Goal: Find contact information: Find contact information

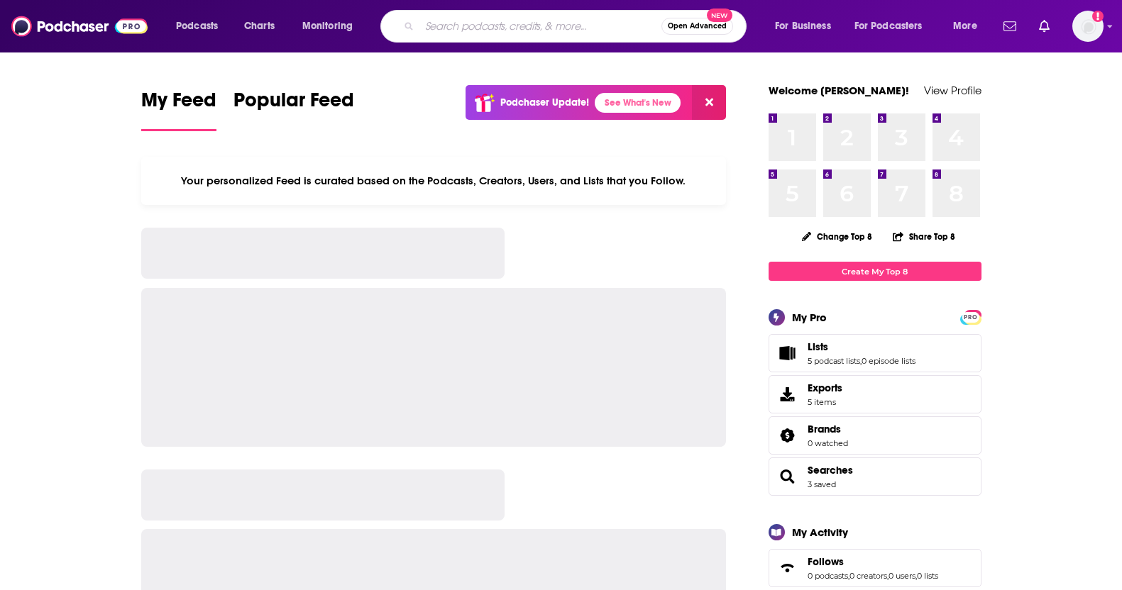
click at [472, 19] on input "Search podcasts, credits, & more..." at bounding box center [540, 26] width 242 height 23
type input "Lenny’s Podcast"
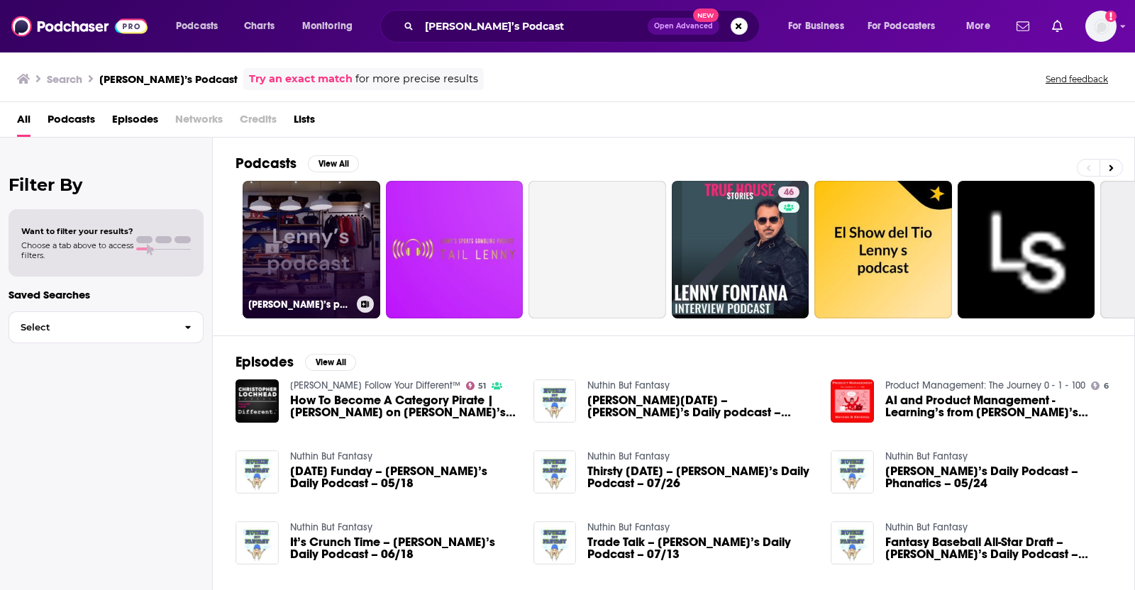
click at [319, 221] on link "Lenny’s podcast" at bounding box center [312, 250] width 138 height 138
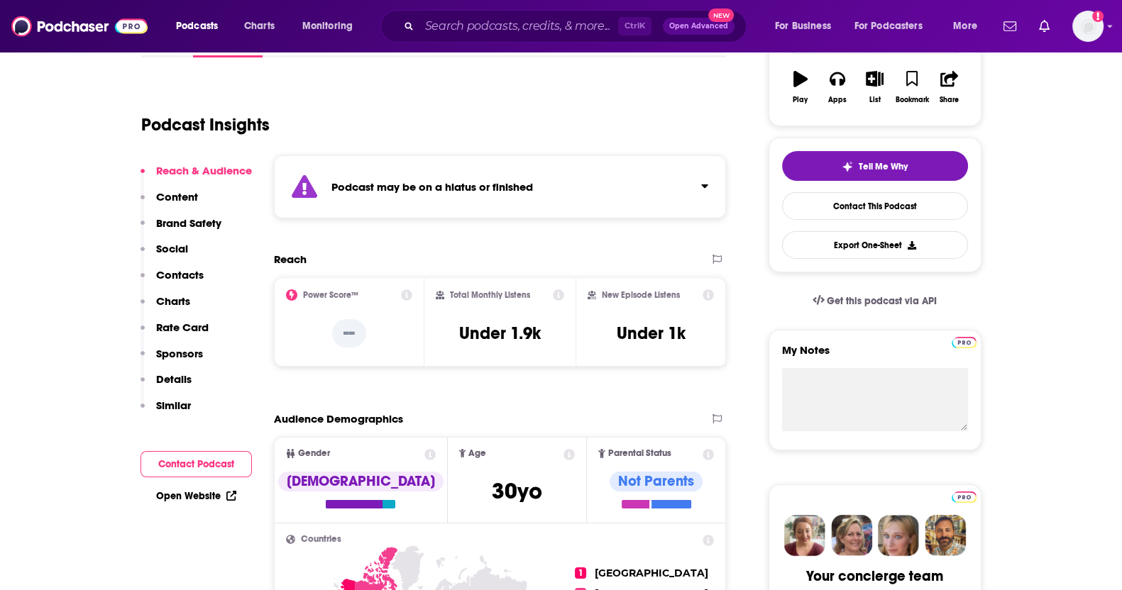
scroll to position [246, 0]
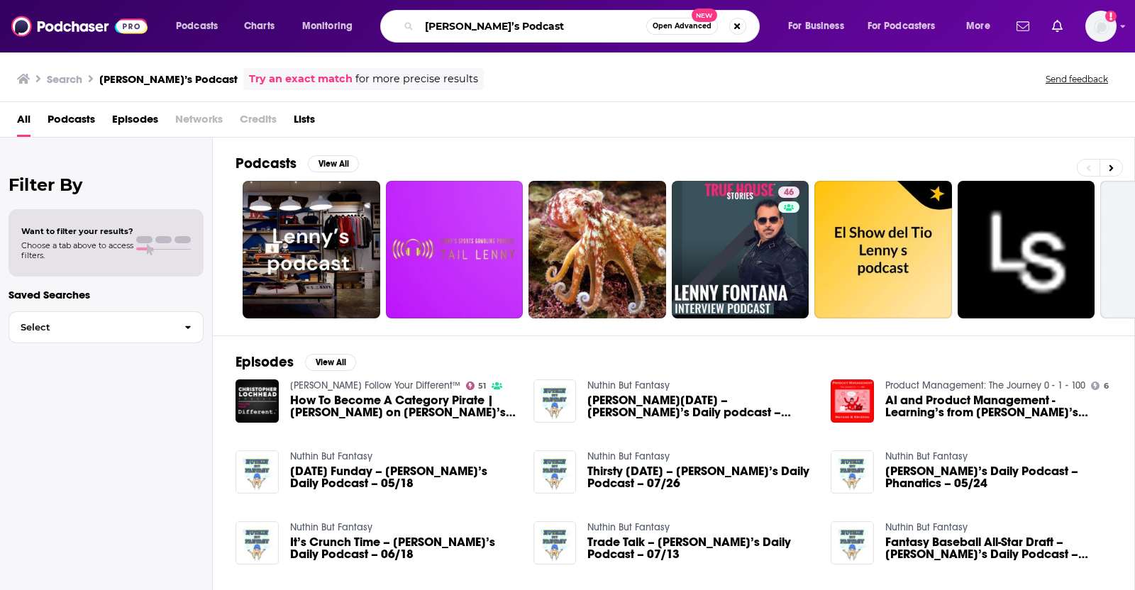
drag, startPoint x: 469, startPoint y: 27, endPoint x: 613, endPoint y: 26, distance: 144.0
click at [613, 26] on input "Lenny’s Podcast" at bounding box center [532, 26] width 227 height 23
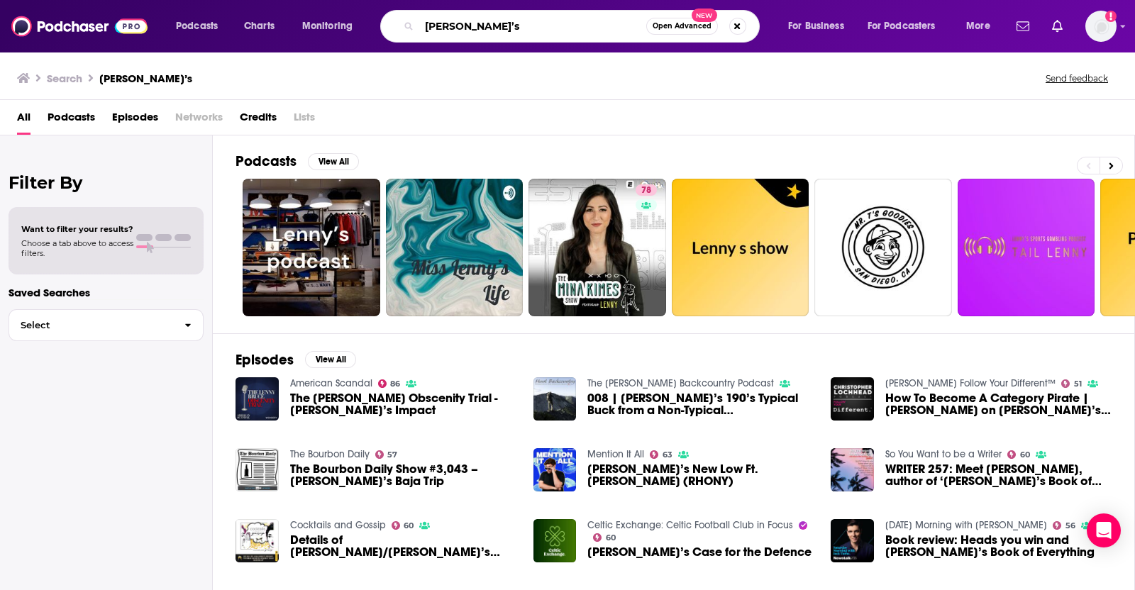
drag, startPoint x: 475, startPoint y: 18, endPoint x: 312, endPoint y: 6, distance: 163.6
click at [312, 6] on div "Podcasts Charts Monitoring Lenny’s Open Advanced New For Business For Podcaster…" at bounding box center [567, 26] width 1135 height 53
paste input "Building One with [PERSON_NAME]"
type input "Building One with [PERSON_NAME]"
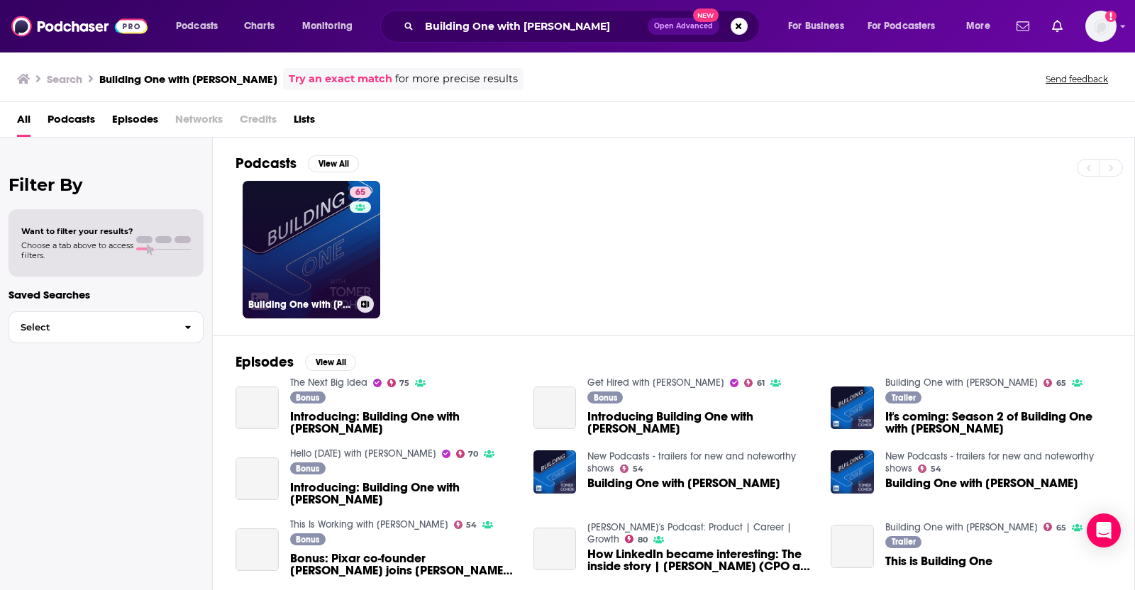
click at [294, 243] on link "65 Building One with Tomer Cohen" at bounding box center [312, 250] width 138 height 138
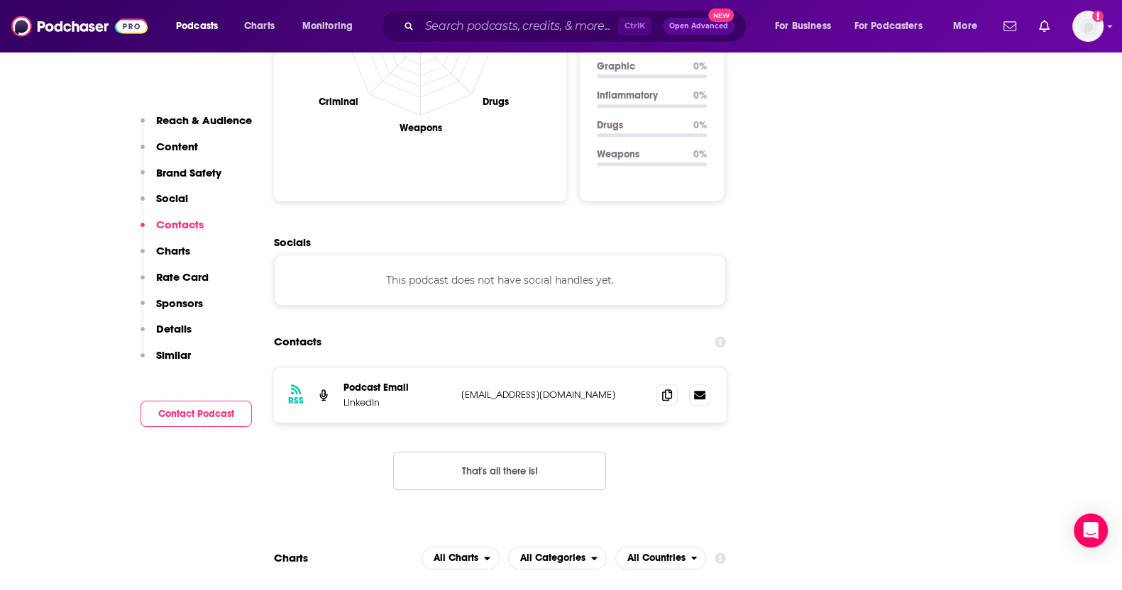
scroll to position [1537, 0]
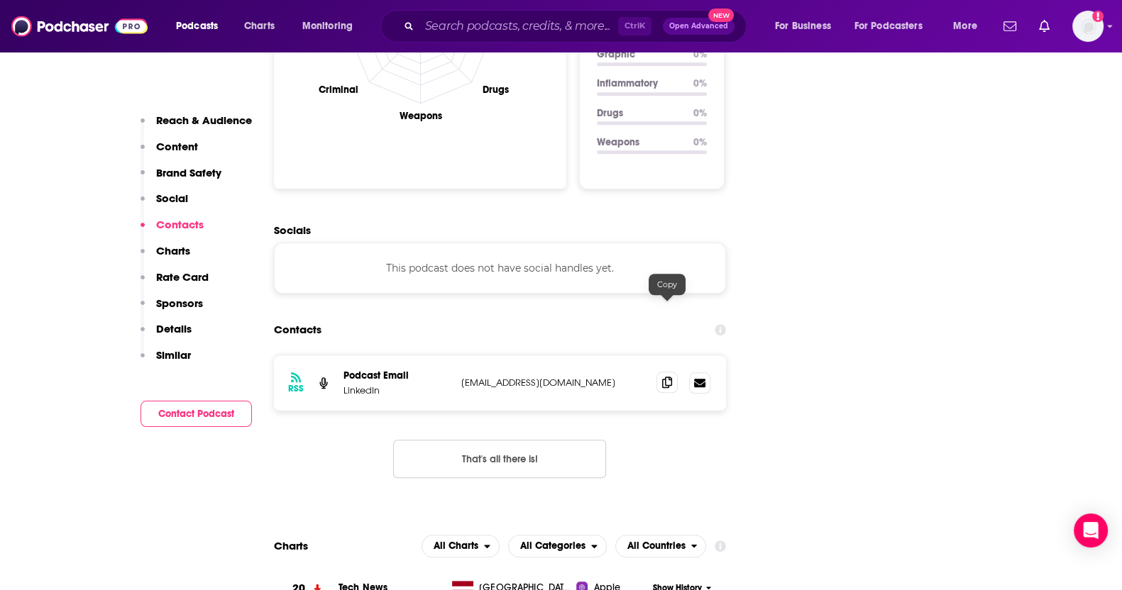
click at [667, 377] on icon at bounding box center [667, 382] width 10 height 11
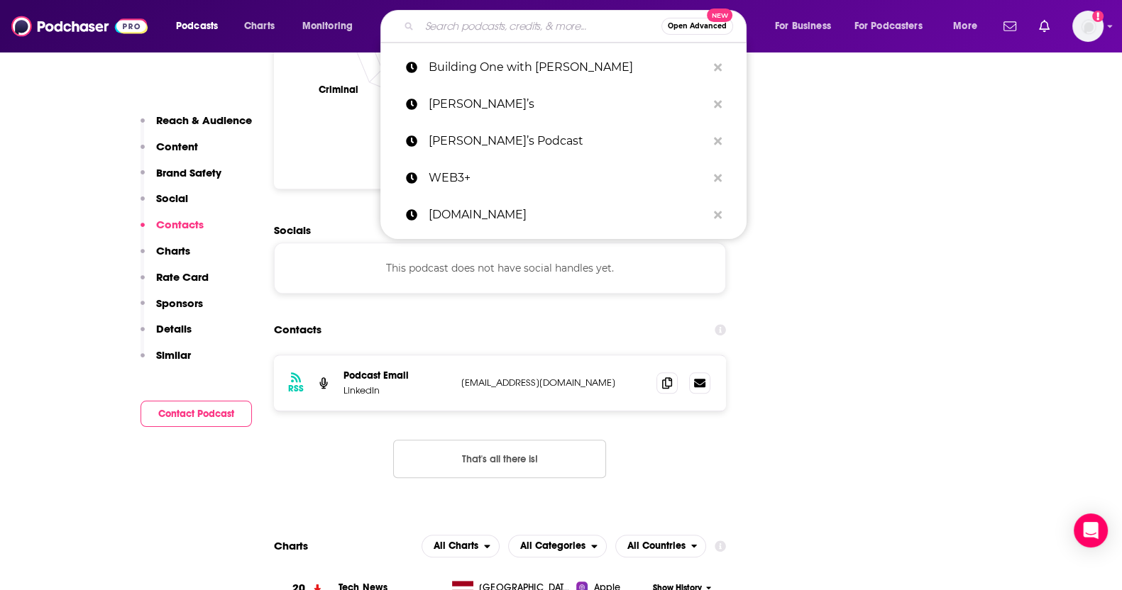
click at [499, 23] on input "Search podcasts, credits, & more..." at bounding box center [540, 26] width 242 height 23
paste input "Product Talk"
type input "Product Talk"
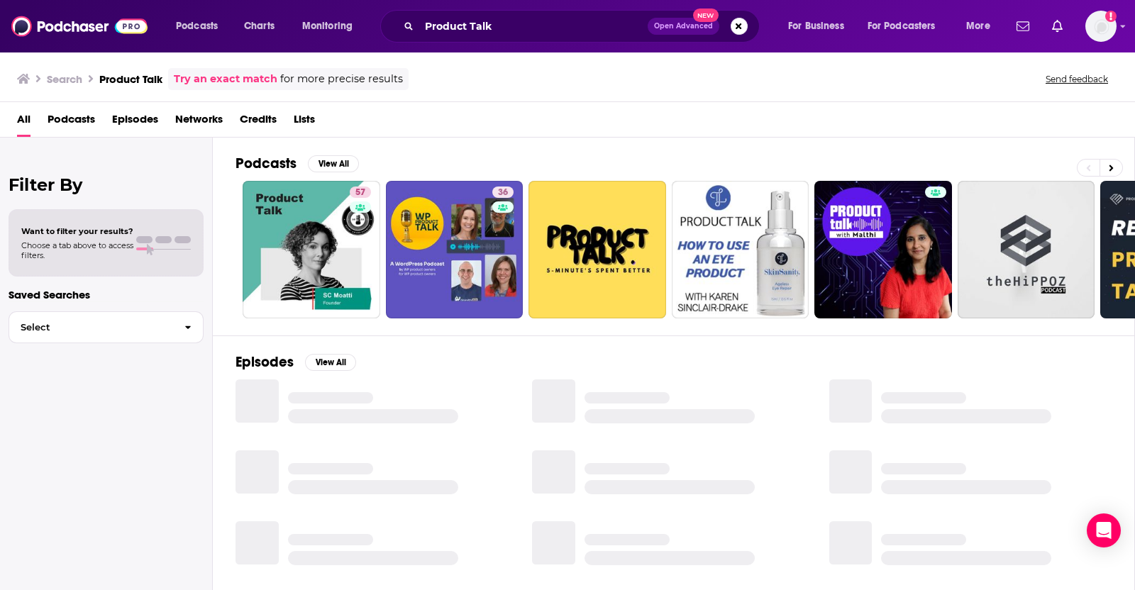
click at [237, 263] on div "57 36 + 1k" at bounding box center [685, 250] width 899 height 138
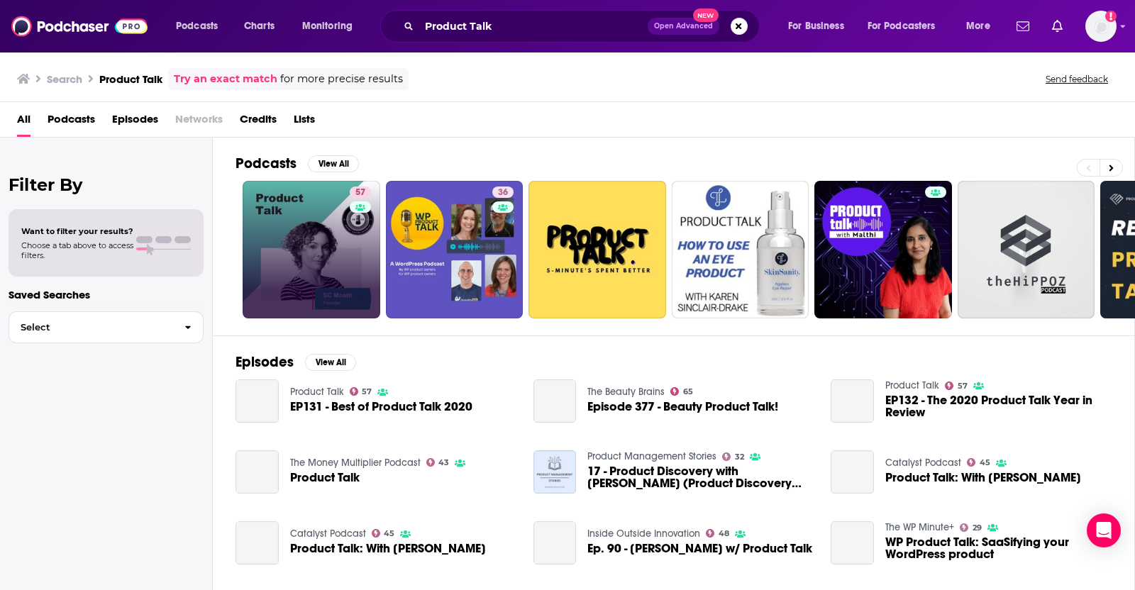
click at [277, 268] on link "57" at bounding box center [312, 250] width 138 height 138
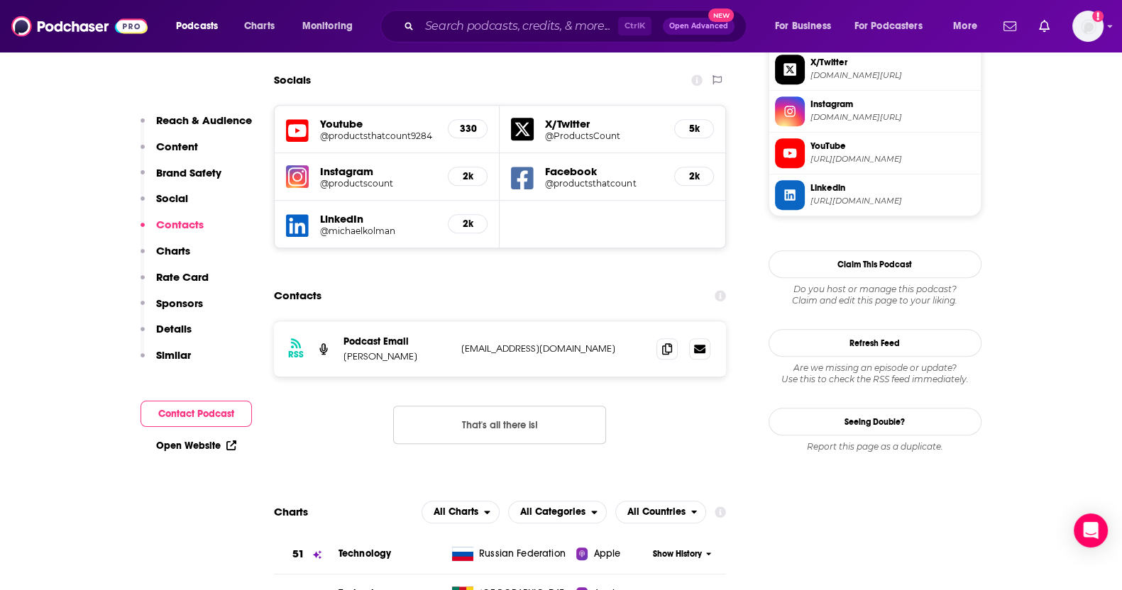
scroll to position [1444, 0]
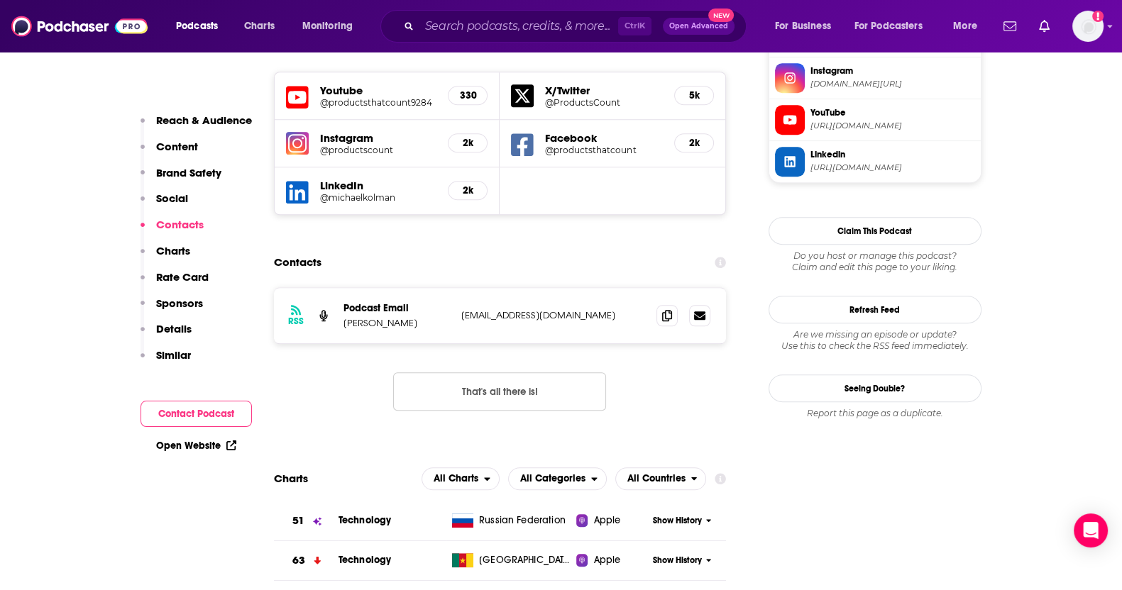
drag, startPoint x: 455, startPoint y: 243, endPoint x: 338, endPoint y: 241, distance: 117.1
click at [338, 288] on div "RSS Podcast Email Sophie-Charlotte Moatti scmoatti@gmail.com scmoatti@gmail.com" at bounding box center [500, 315] width 453 height 55
copy p "Sophie-Charlotte Moatti"
click at [667, 309] on icon at bounding box center [667, 314] width 10 height 11
click at [578, 26] on input "Search podcasts, credits, & more..." at bounding box center [518, 26] width 199 height 23
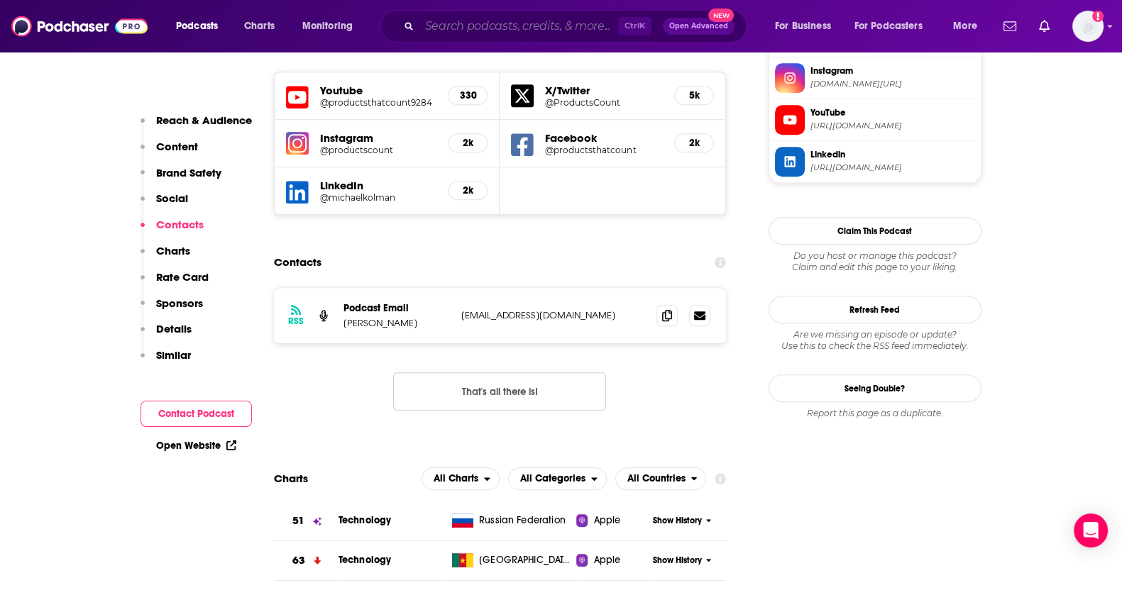
paste input "The Product Podcast"
type input "The Product Podcast"
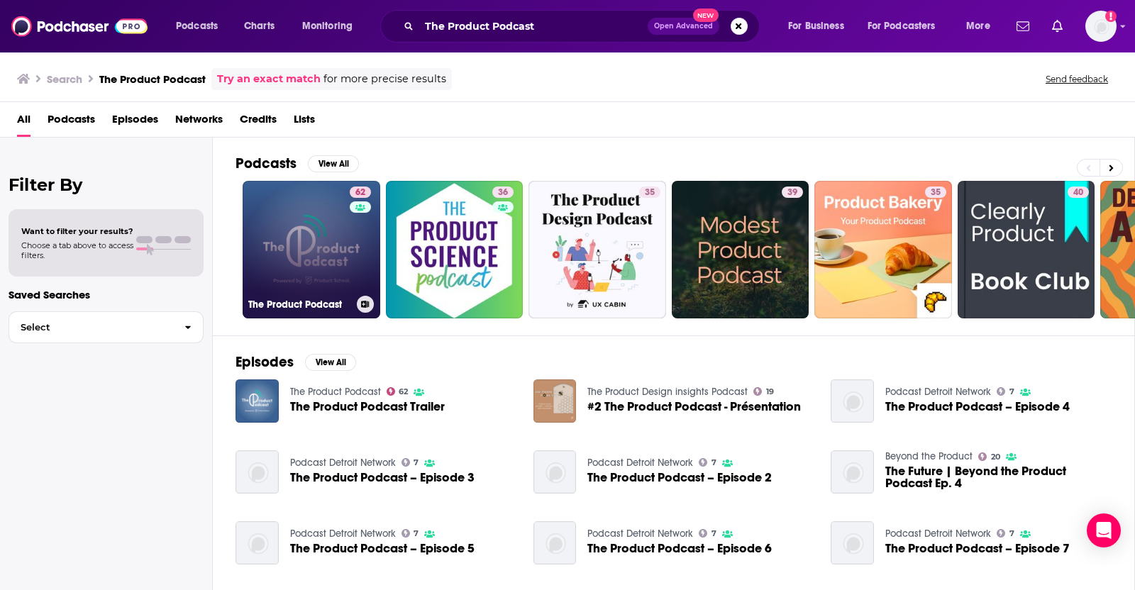
click at [291, 233] on link "62 The Product Podcast" at bounding box center [312, 250] width 138 height 138
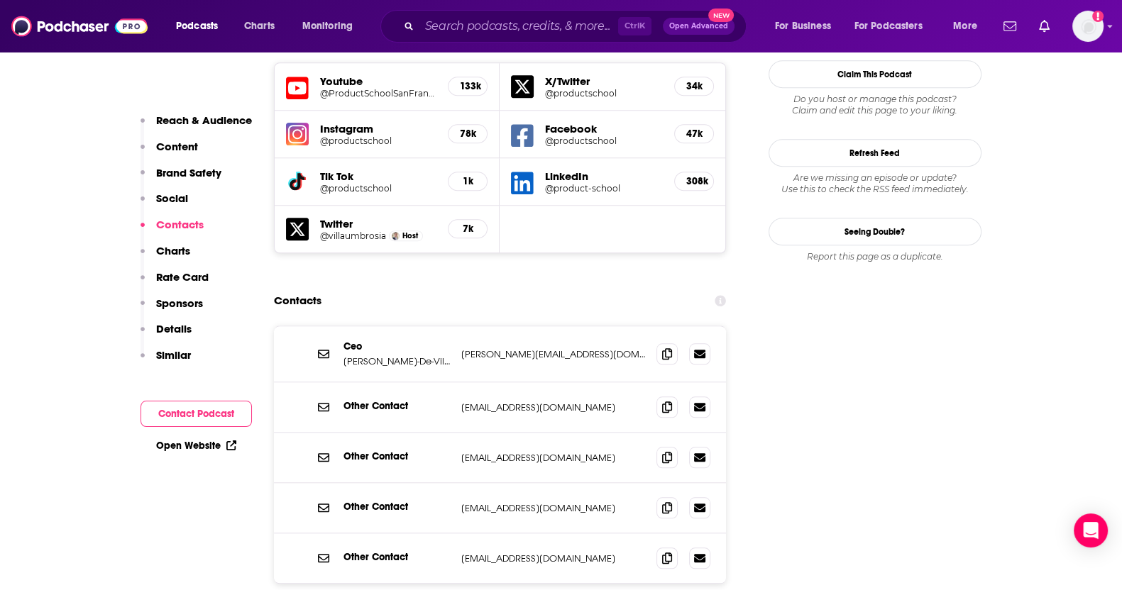
scroll to position [1642, 0]
click at [665, 348] on icon at bounding box center [667, 353] width 10 height 11
click at [413, 356] on p "Carlos Gonzalez-De-Villaumbrosia" at bounding box center [396, 362] width 106 height 12
click at [465, 327] on div "Ceo Carlos Gonzalez-De-Villaumbrosia carlos@productschool.com carlos@productsch…" at bounding box center [500, 355] width 453 height 56
click at [351, 341] on p "Ceo" at bounding box center [396, 347] width 106 height 12
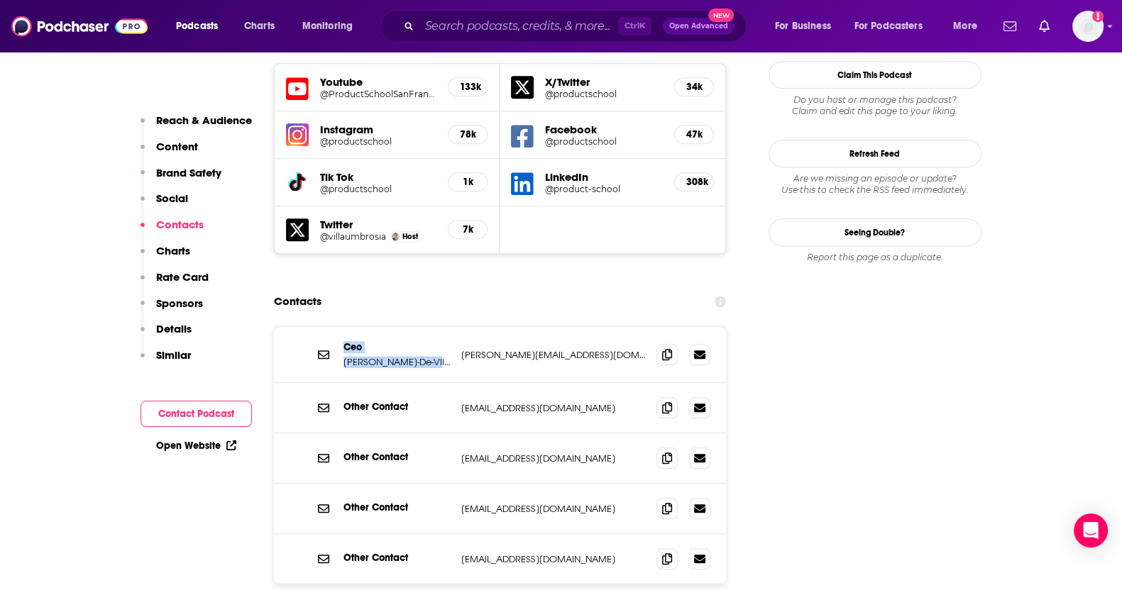
drag, startPoint x: 326, startPoint y: 298, endPoint x: 432, endPoint y: 298, distance: 105.7
click at [432, 327] on div "Ceo Carlos Gonzalez-De-Villaumbrosia carlos@productschool.com carlos@productsch…" at bounding box center [500, 355] width 453 height 56
click at [432, 356] on p "Carlos Gonzalez-De-Villaumbrosia" at bounding box center [396, 362] width 106 height 12
drag, startPoint x: 443, startPoint y: 296, endPoint x: 341, endPoint y: 293, distance: 102.2
click at [341, 327] on div "Ceo Carlos Gonzalez-De-Villaumbrosia carlos@productschool.com carlos@productsch…" at bounding box center [500, 355] width 453 height 56
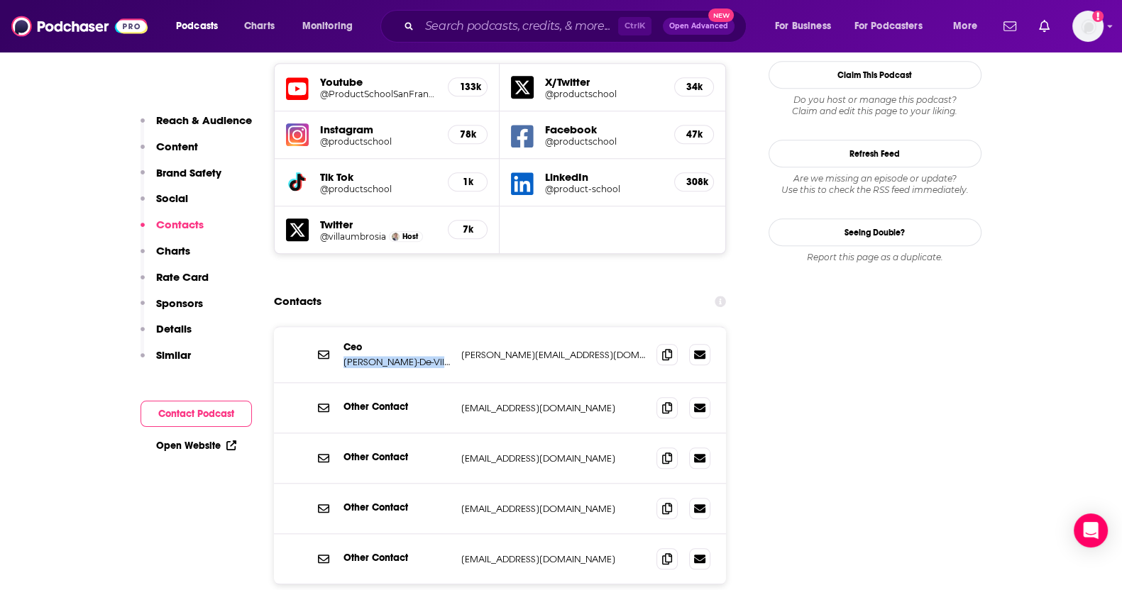
copy p "Carlos Gonzalez-De-Vill"
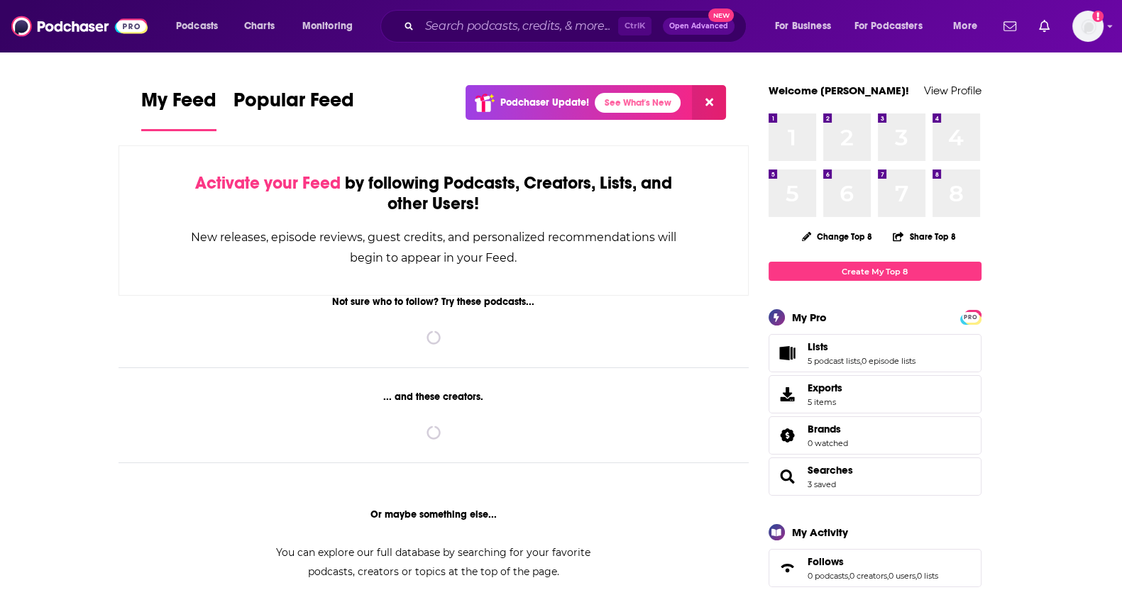
click at [531, 25] on input "Search podcasts, credits, & more..." at bounding box center [518, 26] width 199 height 23
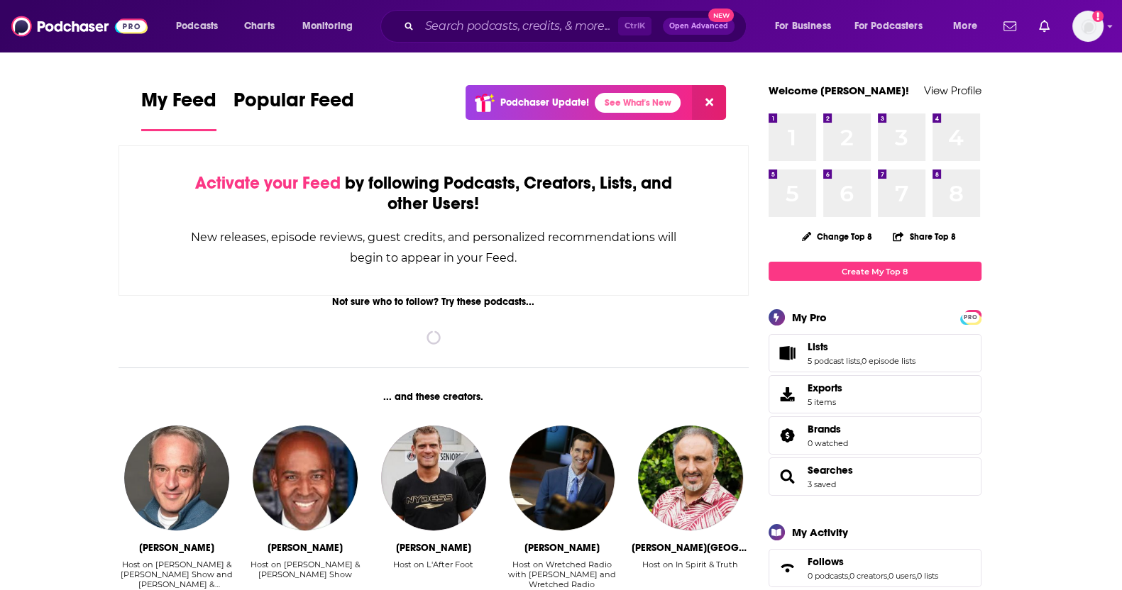
click at [531, 25] on input "Search podcasts, credits, & more..." at bounding box center [518, 26] width 199 height 23
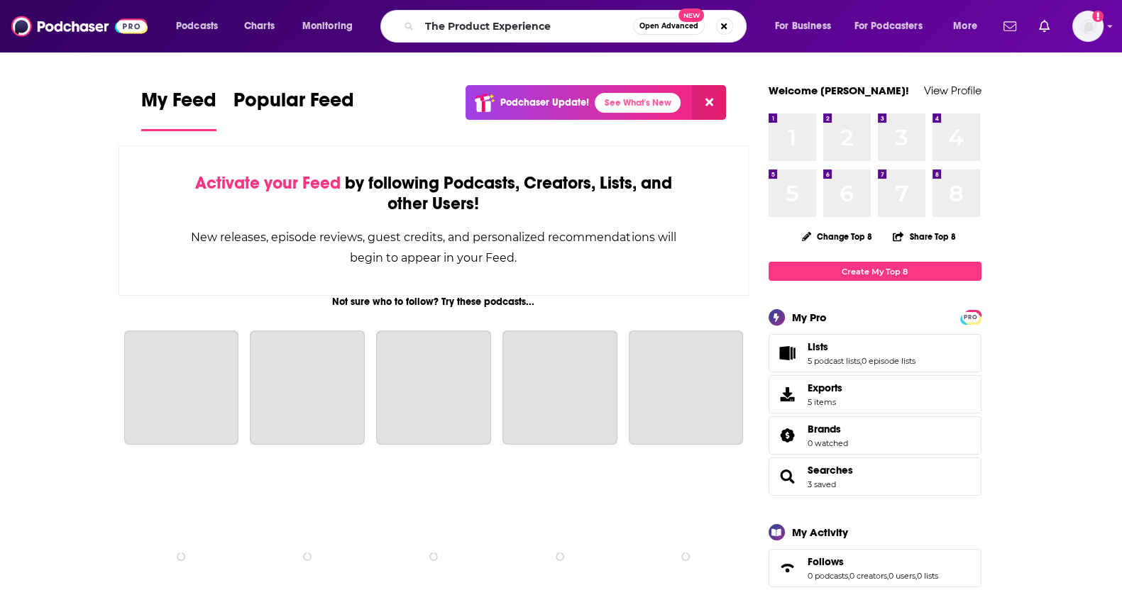
type input "The Product Experience"
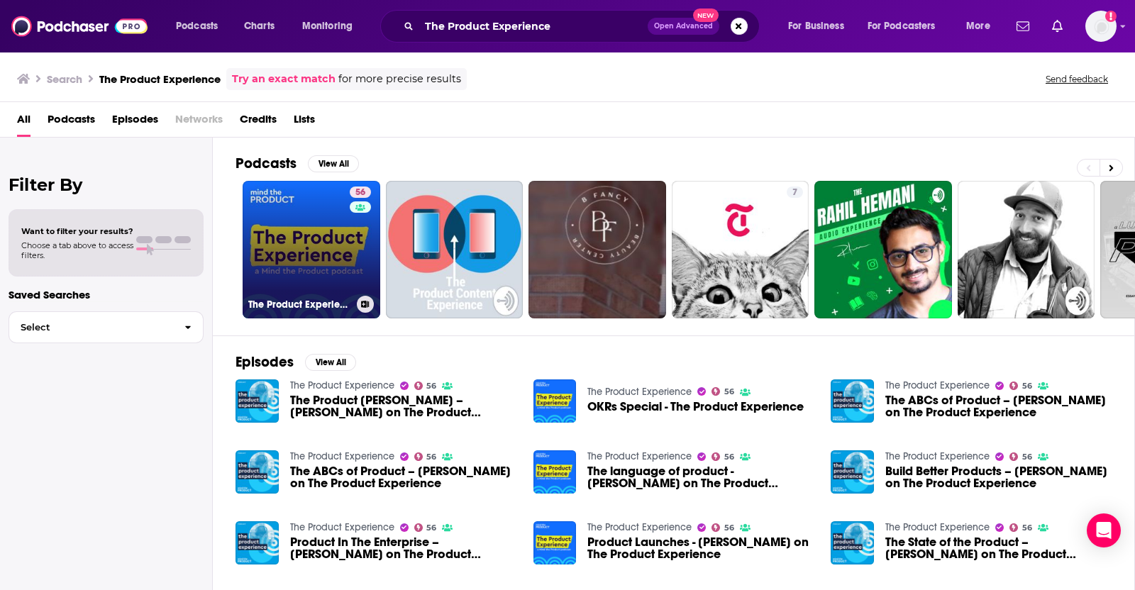
click at [273, 254] on link "56 The Product Experience" at bounding box center [312, 250] width 138 height 138
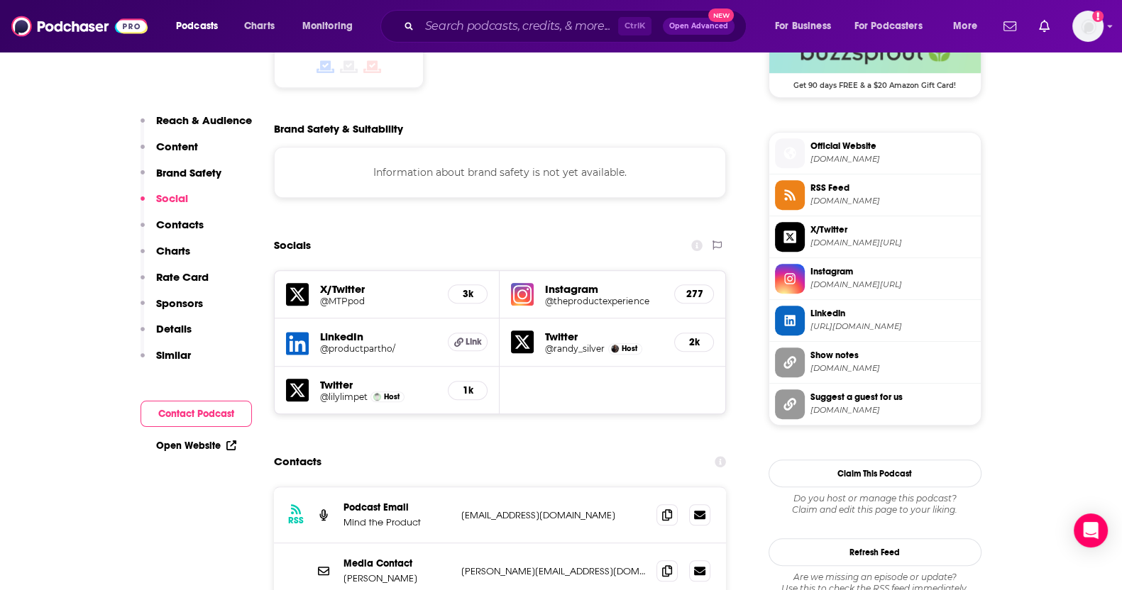
scroll to position [1381, 0]
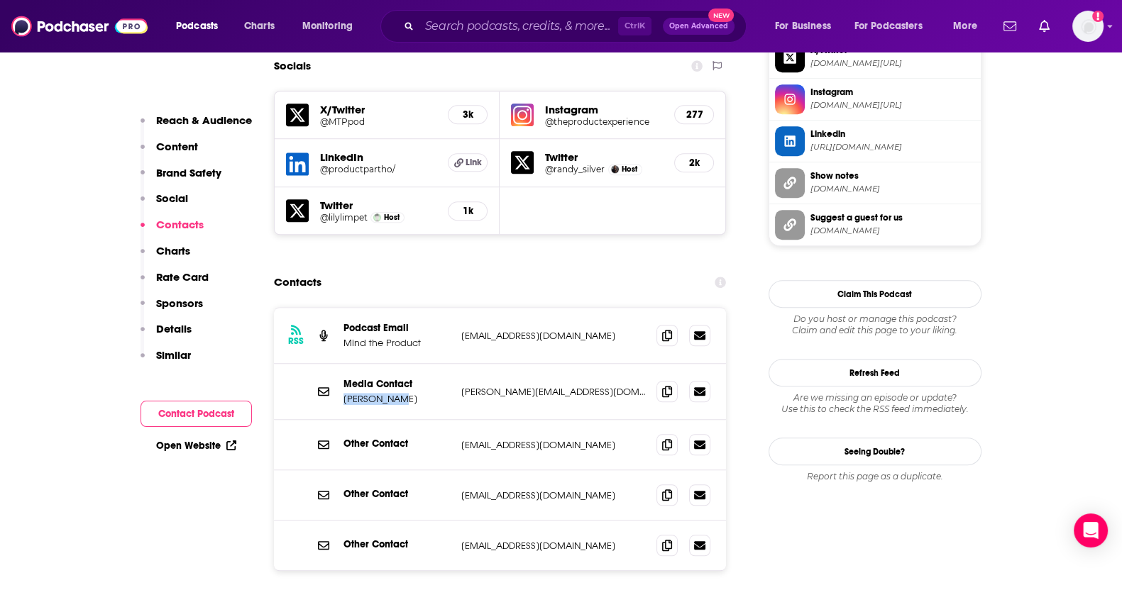
drag, startPoint x: 421, startPoint y: 321, endPoint x: 342, endPoint y: 328, distance: 79.0
click at [342, 364] on div "Media Contact [PERSON_NAME] [PERSON_NAME][EMAIL_ADDRESS][DOMAIN_NAME] [PERSON_N…" at bounding box center [500, 392] width 453 height 56
copy p "[PERSON_NAME]"
click at [667, 385] on icon at bounding box center [667, 390] width 10 height 11
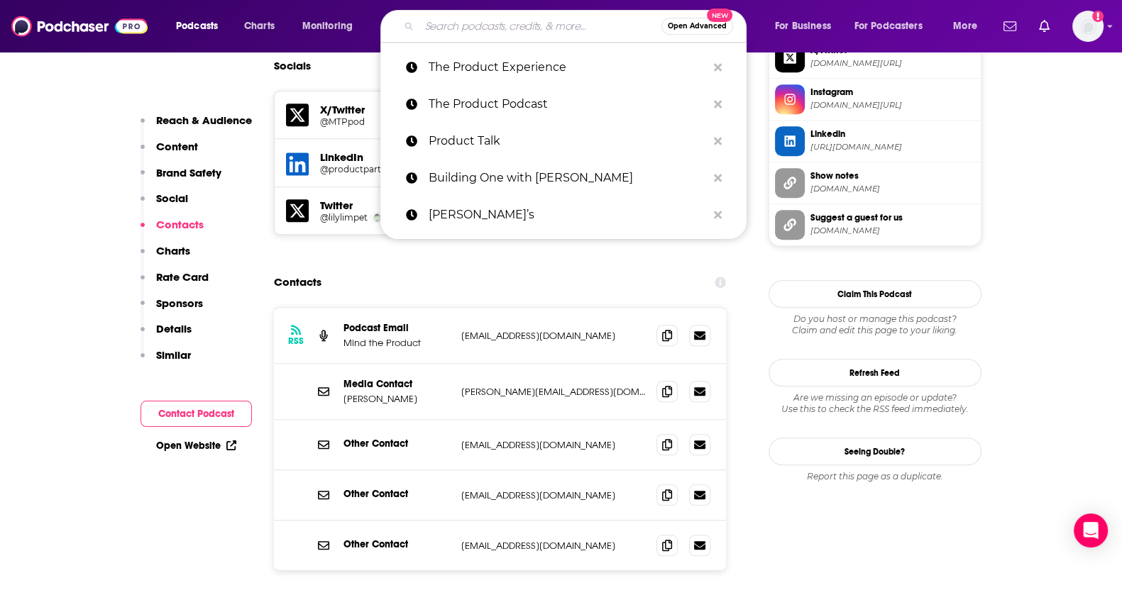
click at [553, 19] on input "Search podcasts, credits, & more..." at bounding box center [540, 26] width 242 height 23
paste input "One Knight in Product"
type input "One Knight in Product"
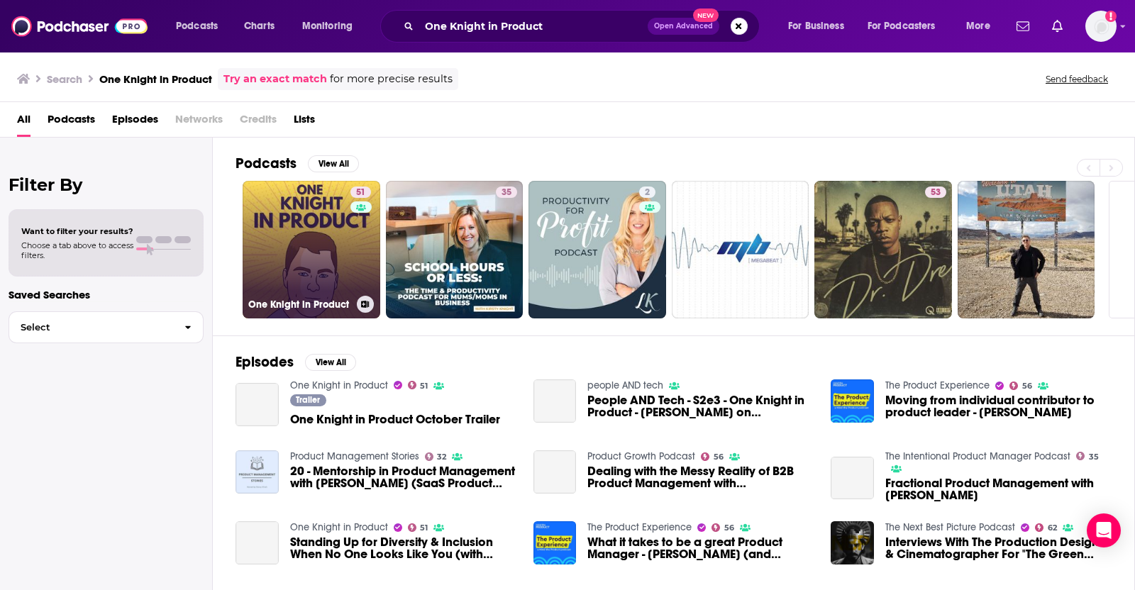
click at [321, 265] on link "51 One Knight in Product" at bounding box center [312, 250] width 138 height 138
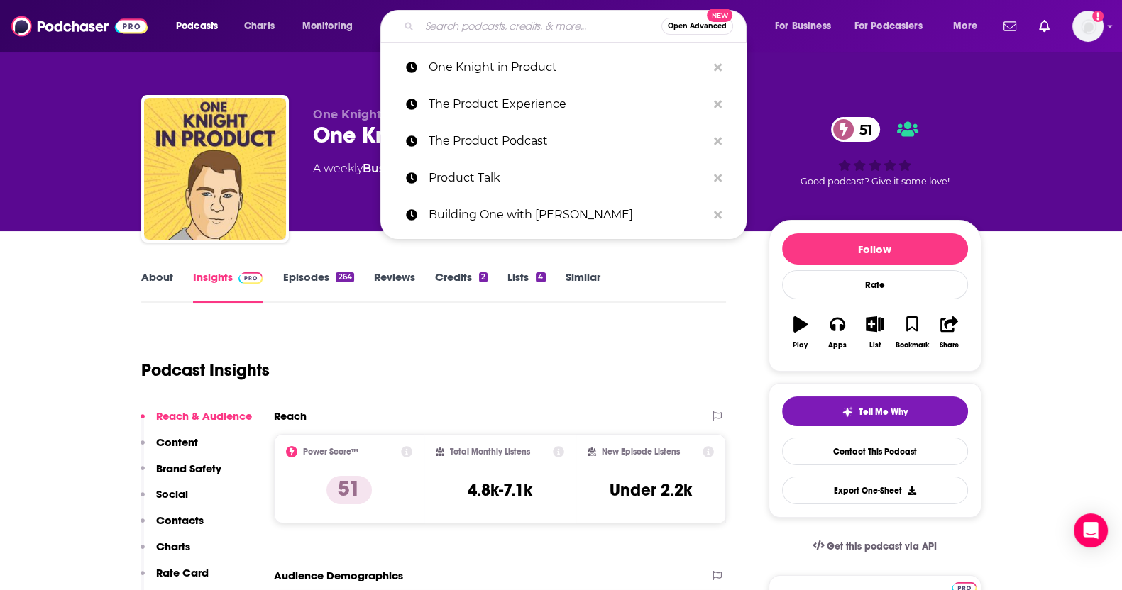
click at [541, 23] on input "Search podcasts, credits, & more..." at bounding box center [540, 26] width 242 height 23
paste input "Postlight Podcast"
type input "Postlight Podcast"
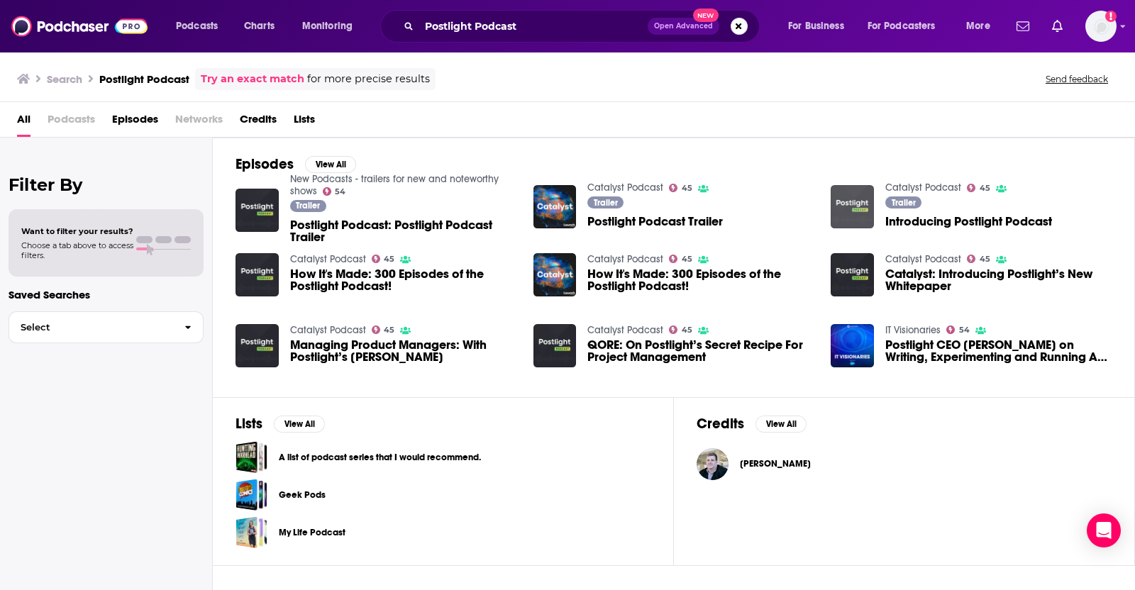
click at [868, 211] on img "Introducing Postlight Podcast" at bounding box center [852, 206] width 43 height 43
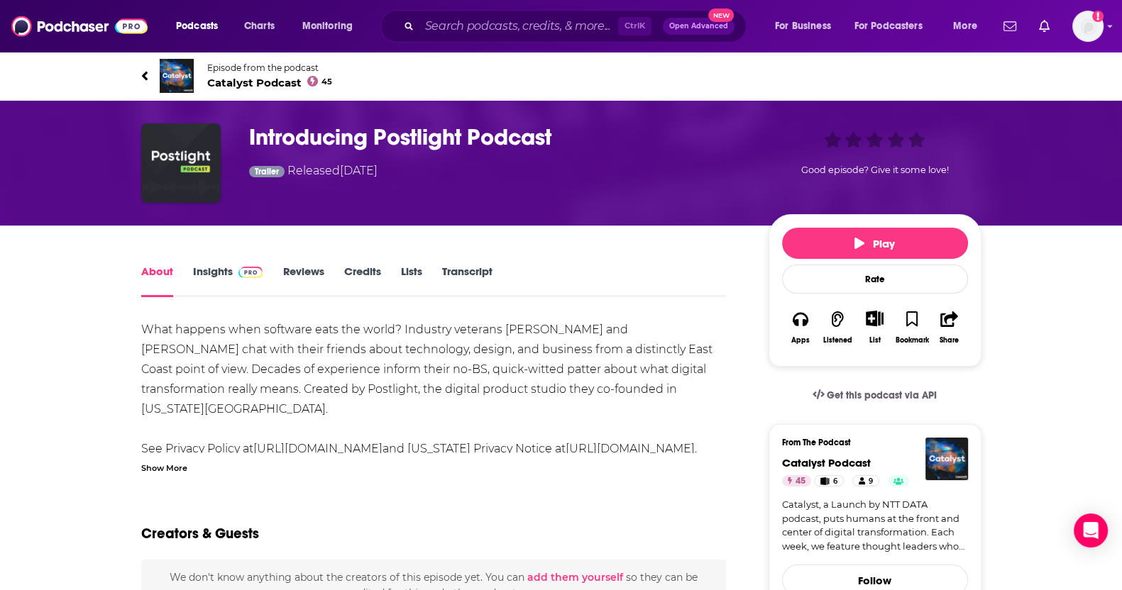
click at [376, 134] on h1 "Introducing Postlight Podcast" at bounding box center [497, 137] width 497 height 28
click at [223, 278] on link "Insights" at bounding box center [228, 281] width 70 height 33
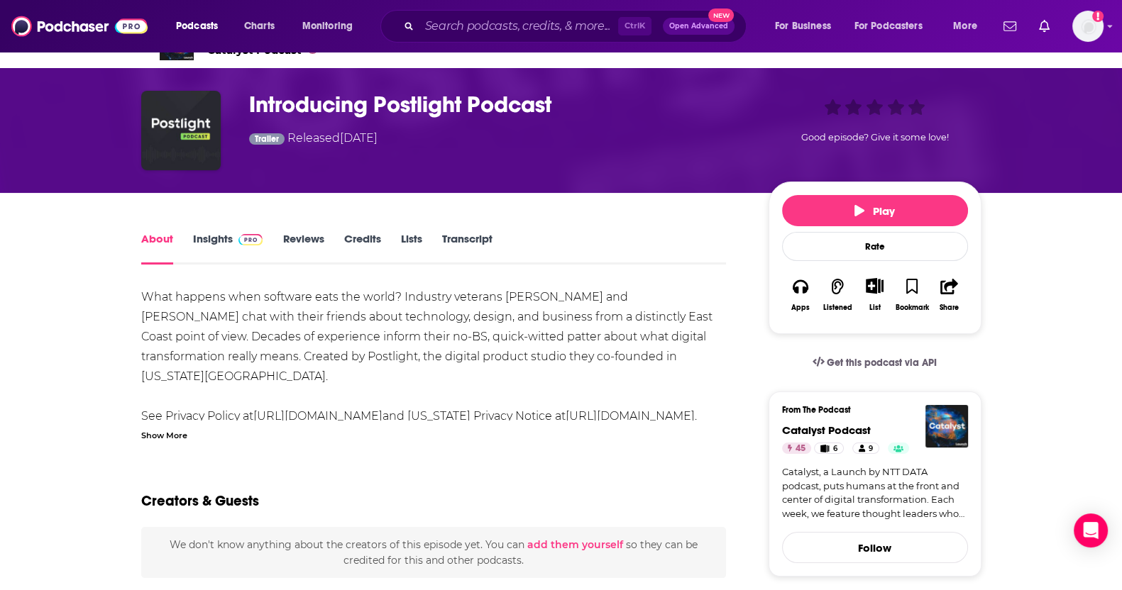
scroll to position [424, 0]
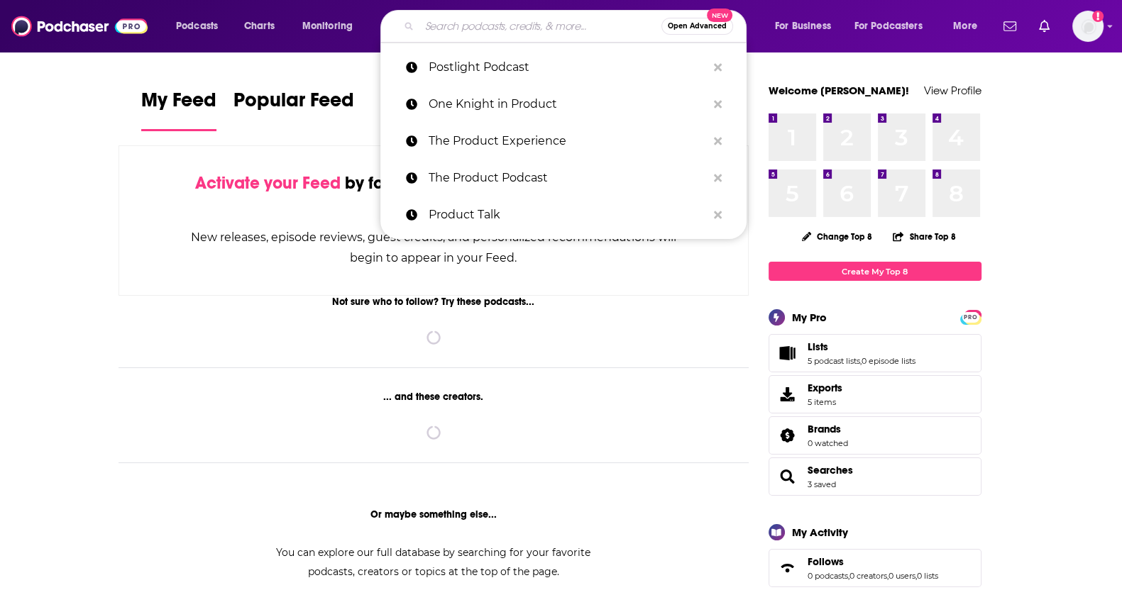
click at [564, 26] on input "Search podcasts, credits, & more..." at bounding box center [540, 26] width 242 height 23
paste input "Product Thinking"
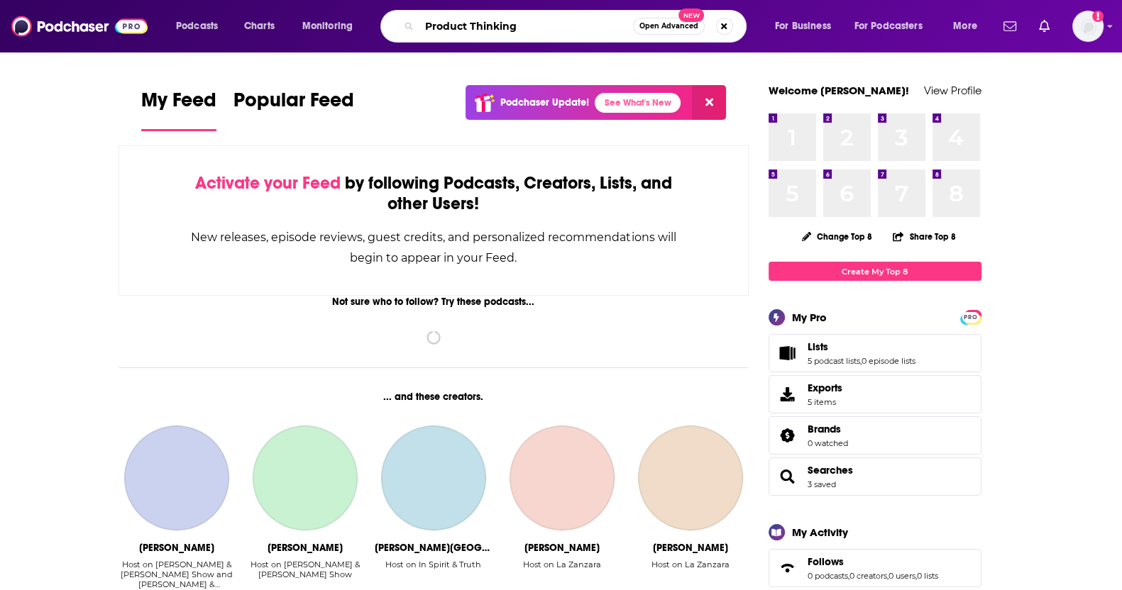
type input "Product Thinking"
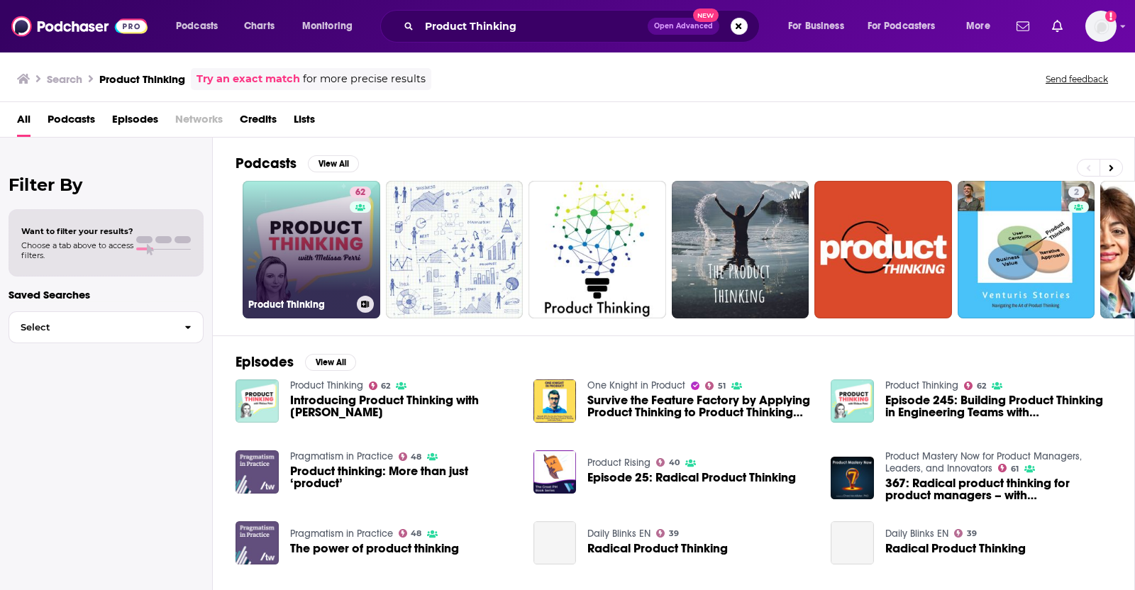
click at [311, 258] on link "62 Product Thinking" at bounding box center [312, 250] width 138 height 138
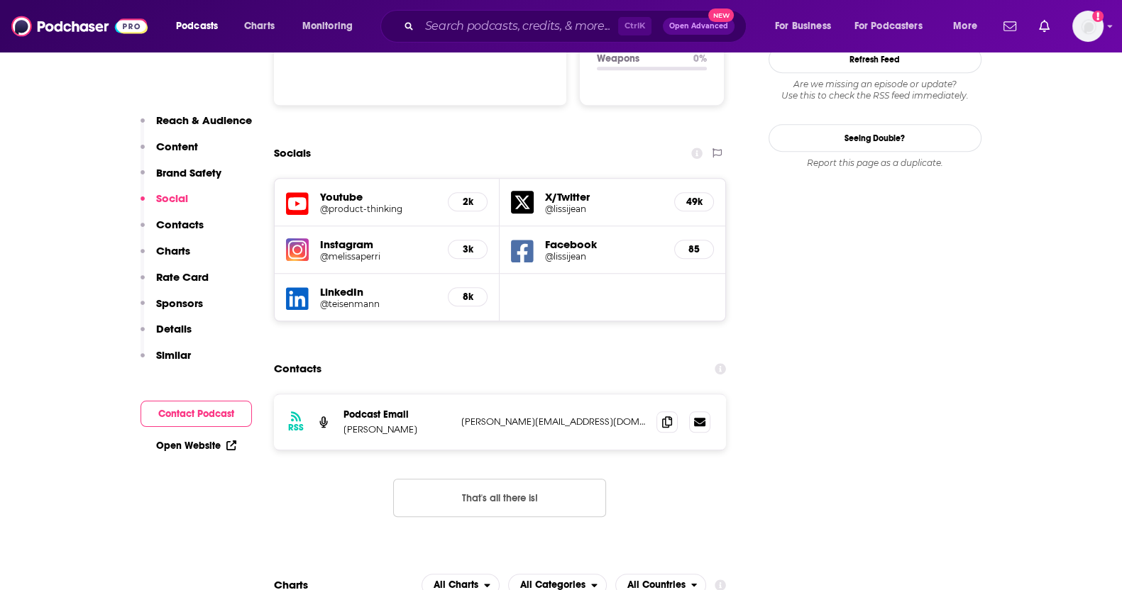
scroll to position [1567, 0]
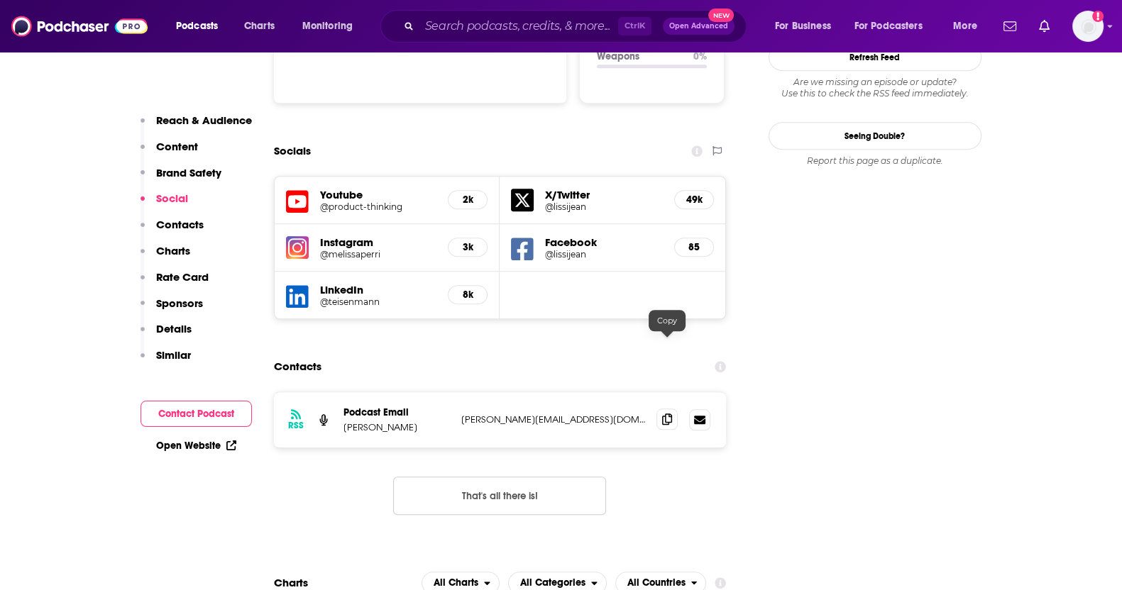
click at [666, 409] on span at bounding box center [666, 419] width 21 height 21
click at [535, 23] on input "Search podcasts, credits, & more..." at bounding box center [518, 26] width 199 height 23
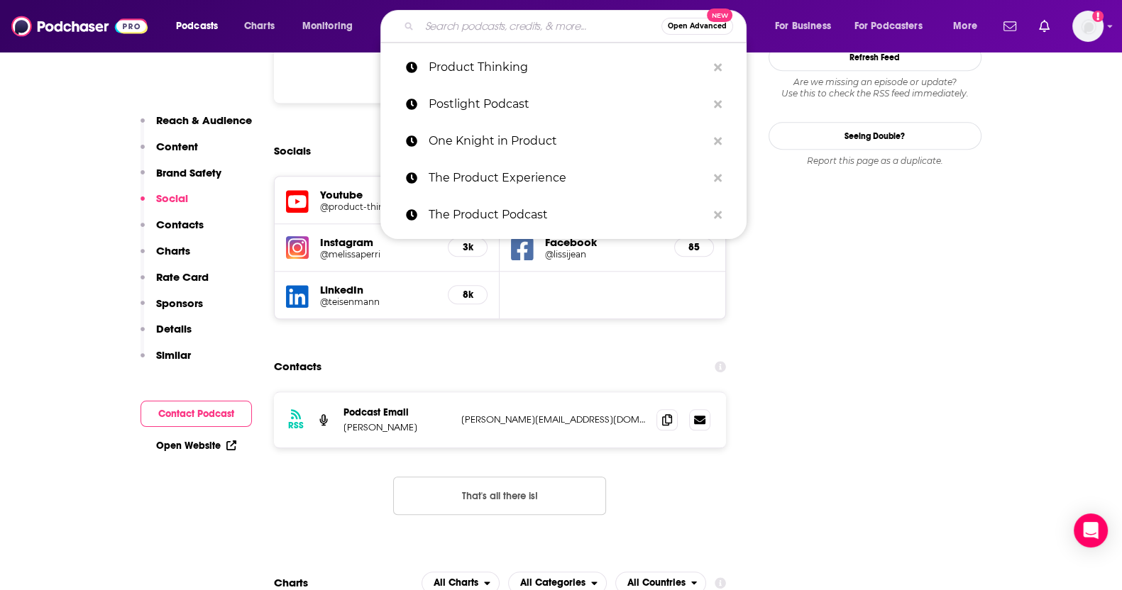
paste input "Insight Unlocked"
type input "Insight Unlocked"
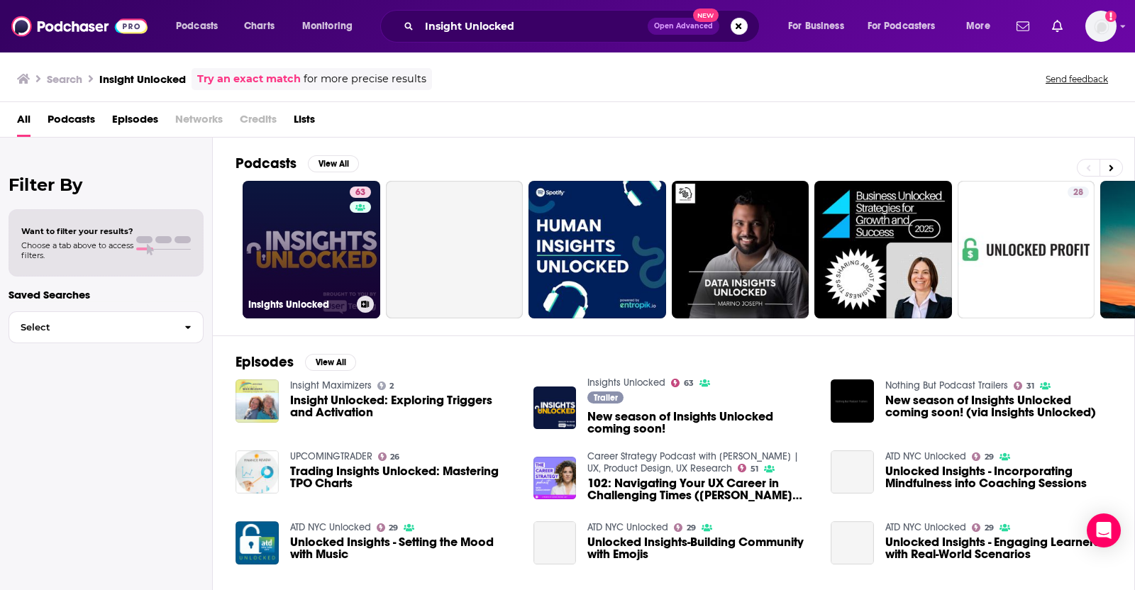
click at [309, 267] on link "63 Insights Unlocked" at bounding box center [312, 250] width 138 height 138
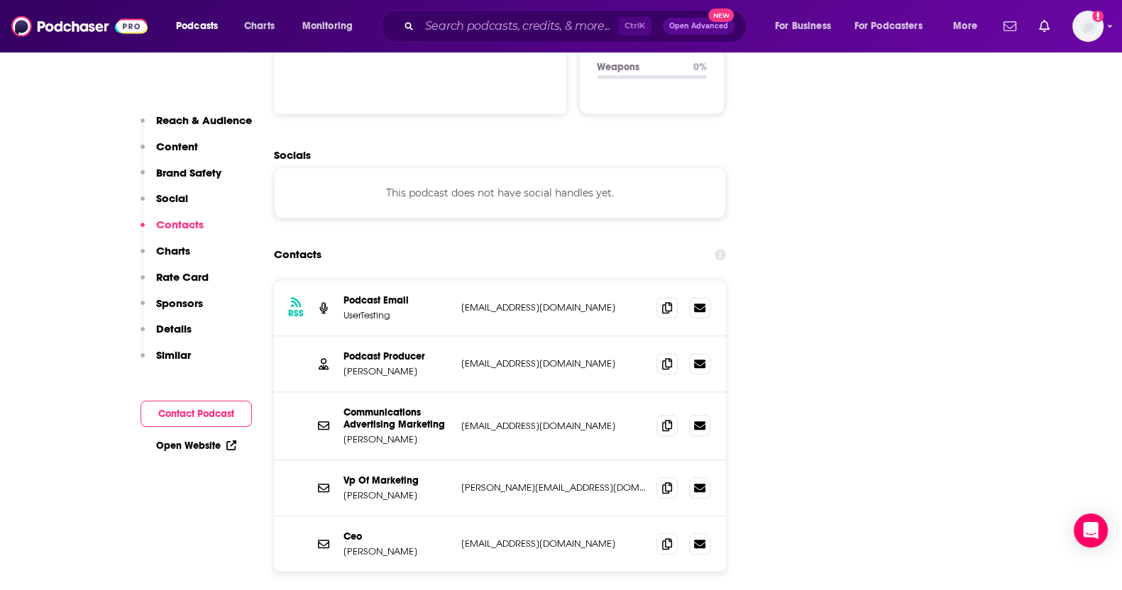
scroll to position [1574, 0]
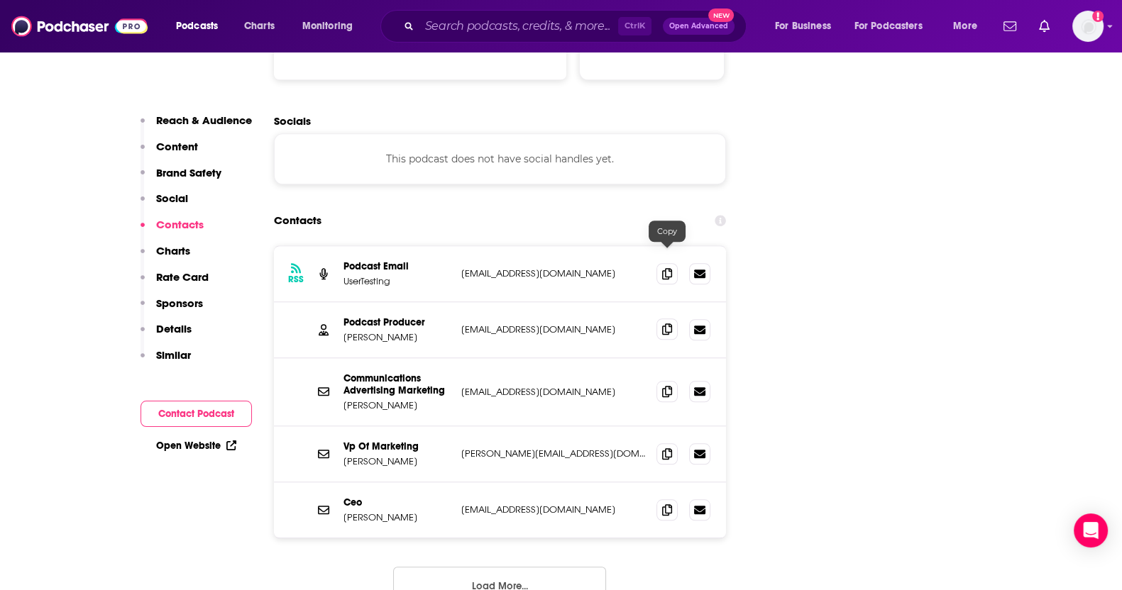
click at [666, 324] on icon at bounding box center [667, 329] width 10 height 11
drag, startPoint x: 408, startPoint y: 263, endPoint x: 336, endPoint y: 267, distance: 71.8
click at [336, 302] on div "Podcast Producer Nathan Isaacs nisaacs@usertesting.com nisaacs@usertesting.com" at bounding box center [500, 330] width 453 height 56
click at [406, 302] on div "Podcast Producer Nathan Isaacs nisaacs@usertesting.com nisaacs@usertesting.com" at bounding box center [500, 330] width 453 height 56
drag, startPoint x: 409, startPoint y: 271, endPoint x: 344, endPoint y: 267, distance: 64.7
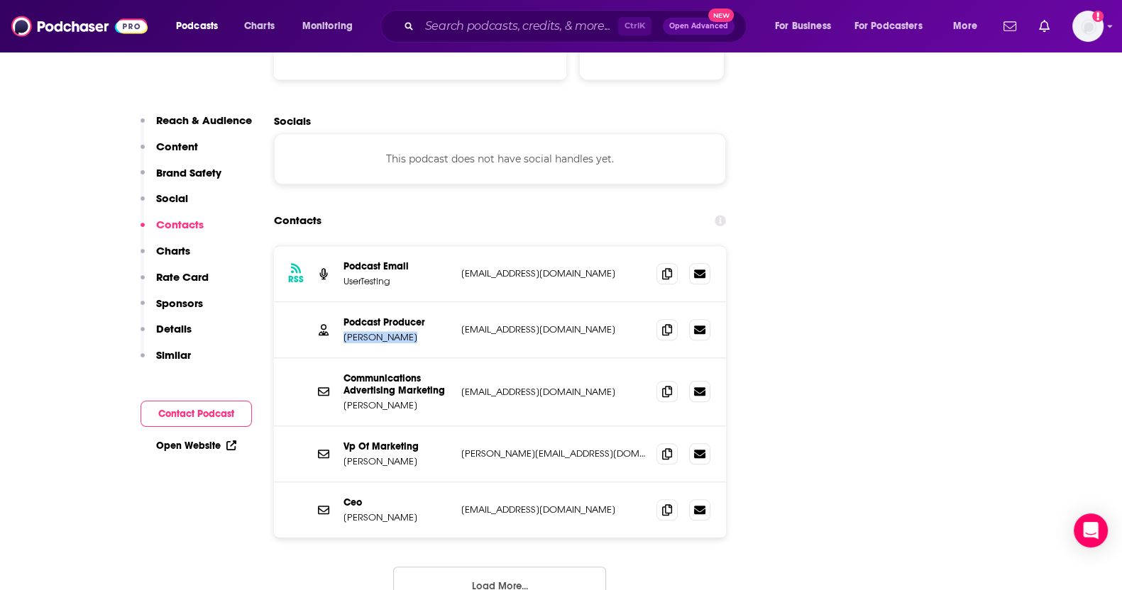
click at [344, 302] on div "Podcast Producer Nathan Isaacs nisaacs@usertesting.com nisaacs@usertesting.com" at bounding box center [500, 330] width 453 height 56
copy p "Nathan Isaacs"
